Goal: Information Seeking & Learning: Learn about a topic

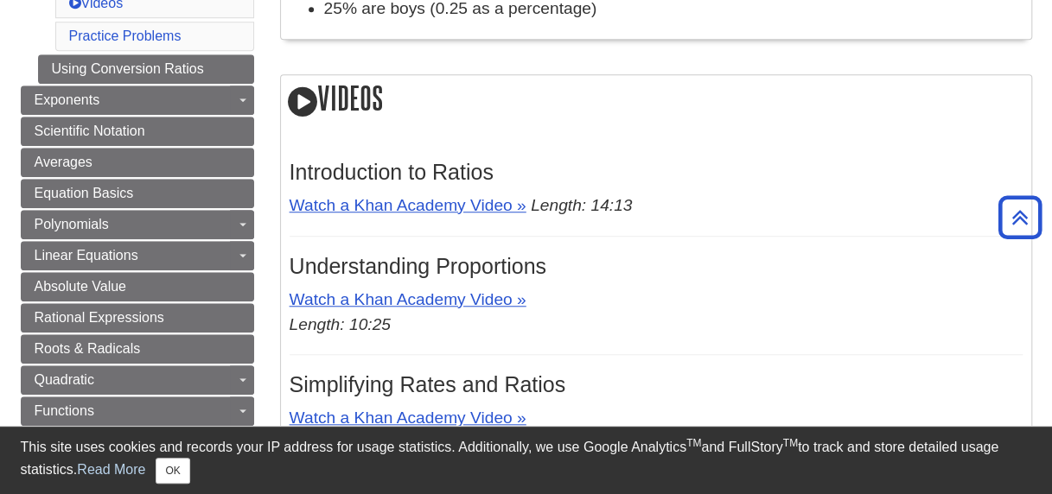
scroll to position [592, 0]
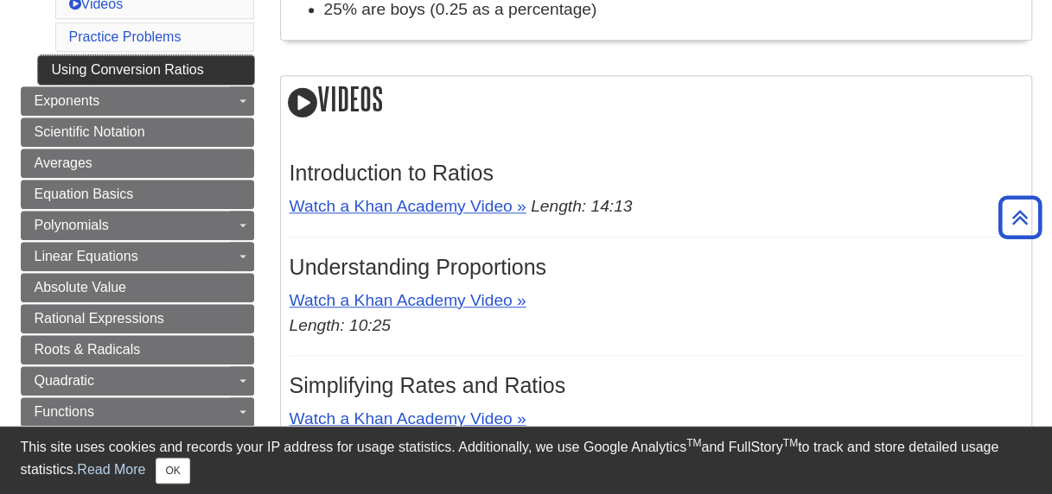
click at [187, 61] on link "Using Conversion Ratios" at bounding box center [146, 69] width 216 height 29
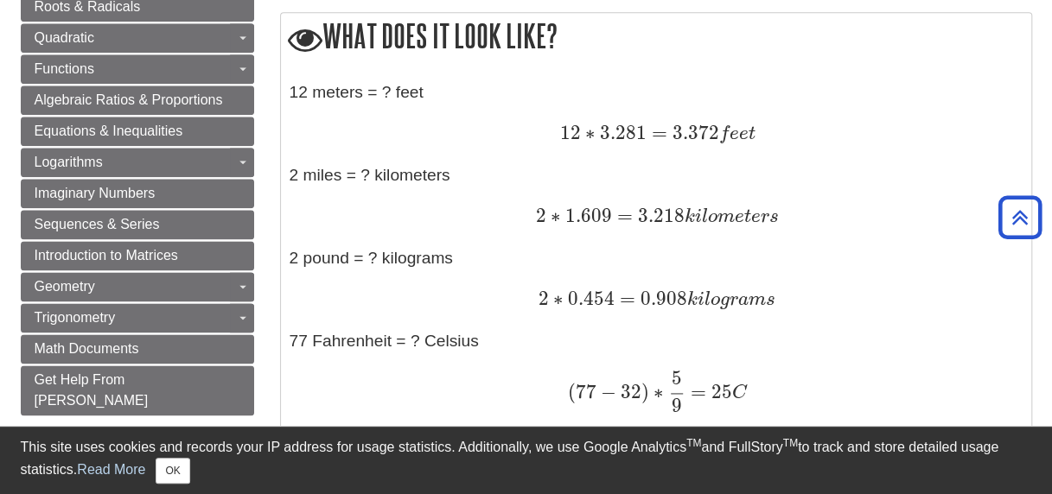
scroll to position [976, 0]
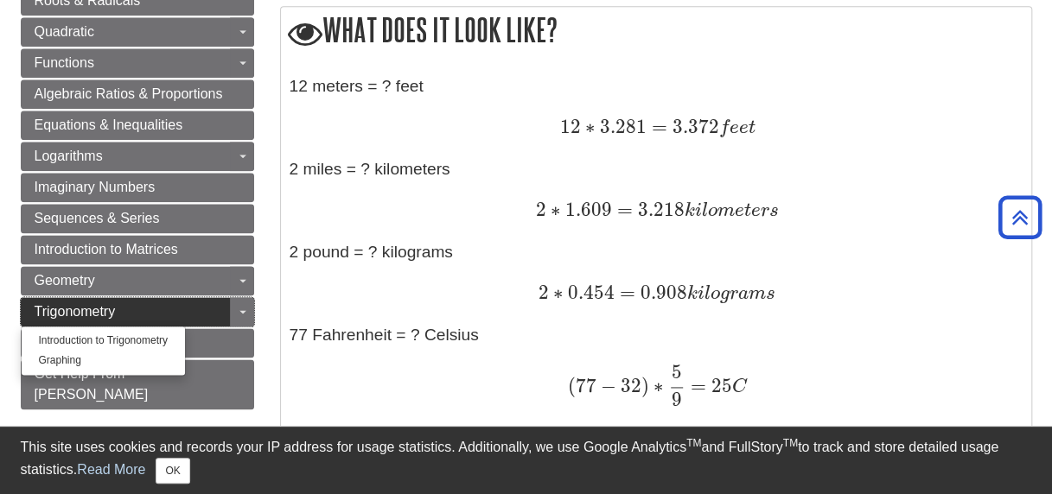
click at [213, 297] on link "Trigonometry" at bounding box center [137, 311] width 233 height 29
